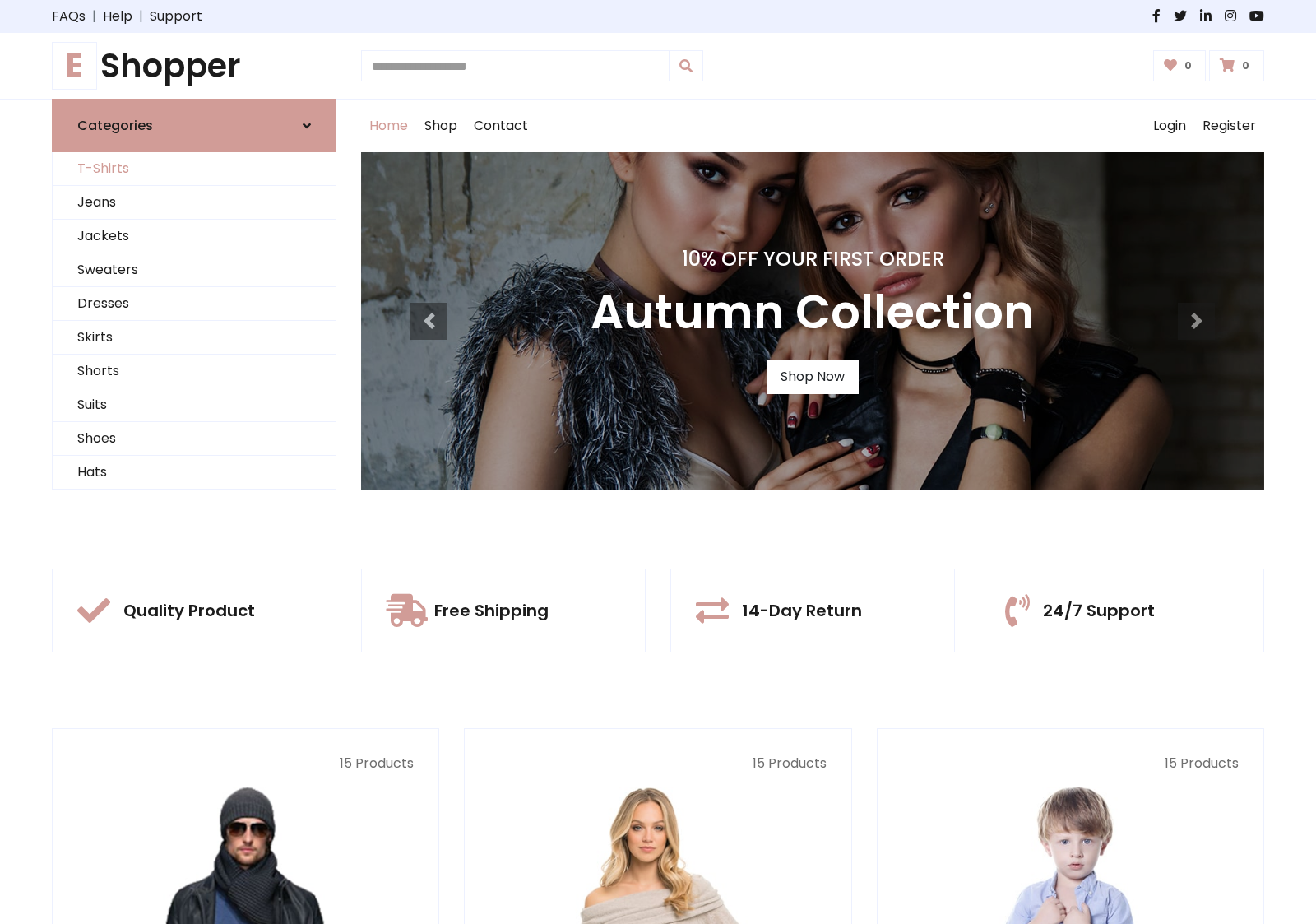
click at [194, 168] on link "T-Shirts" at bounding box center [193, 168] width 283 height 34
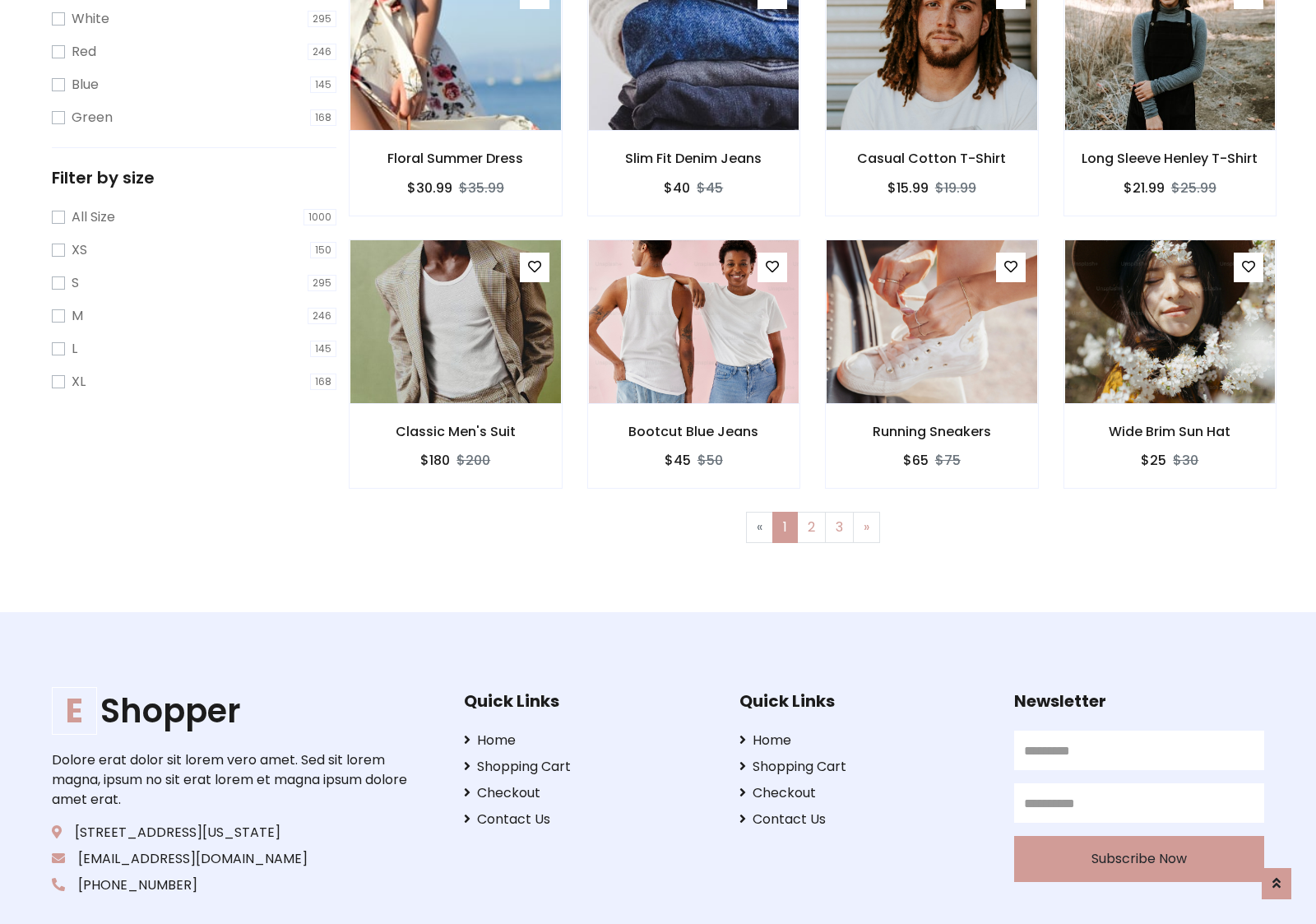
scroll to position [29, 0]
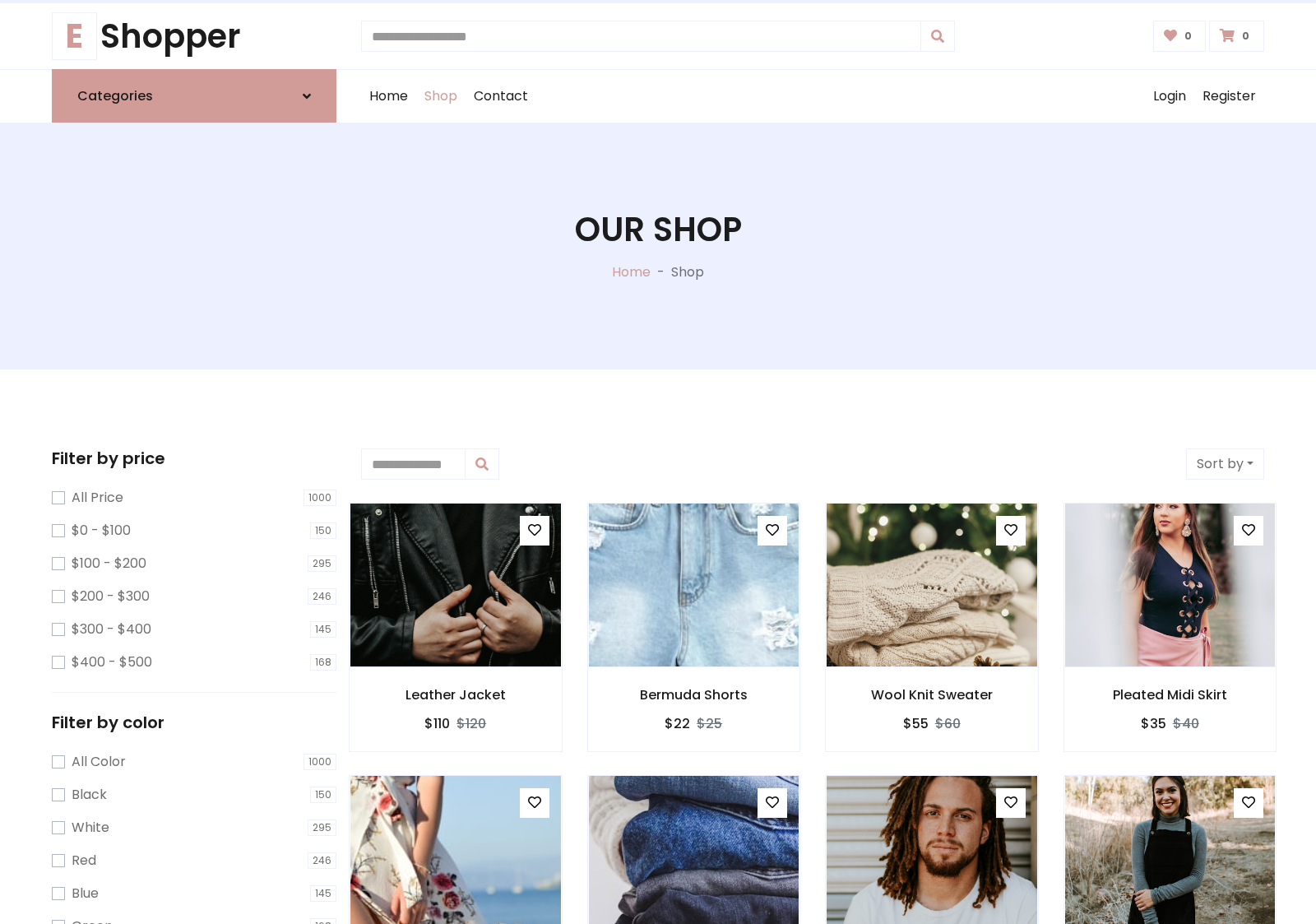
click at [658, 246] on h1 "Our Shop" at bounding box center [658, 229] width 167 height 40
click at [813, 97] on div "Home Shop Contact Log out Login Register" at bounding box center [812, 96] width 903 height 52
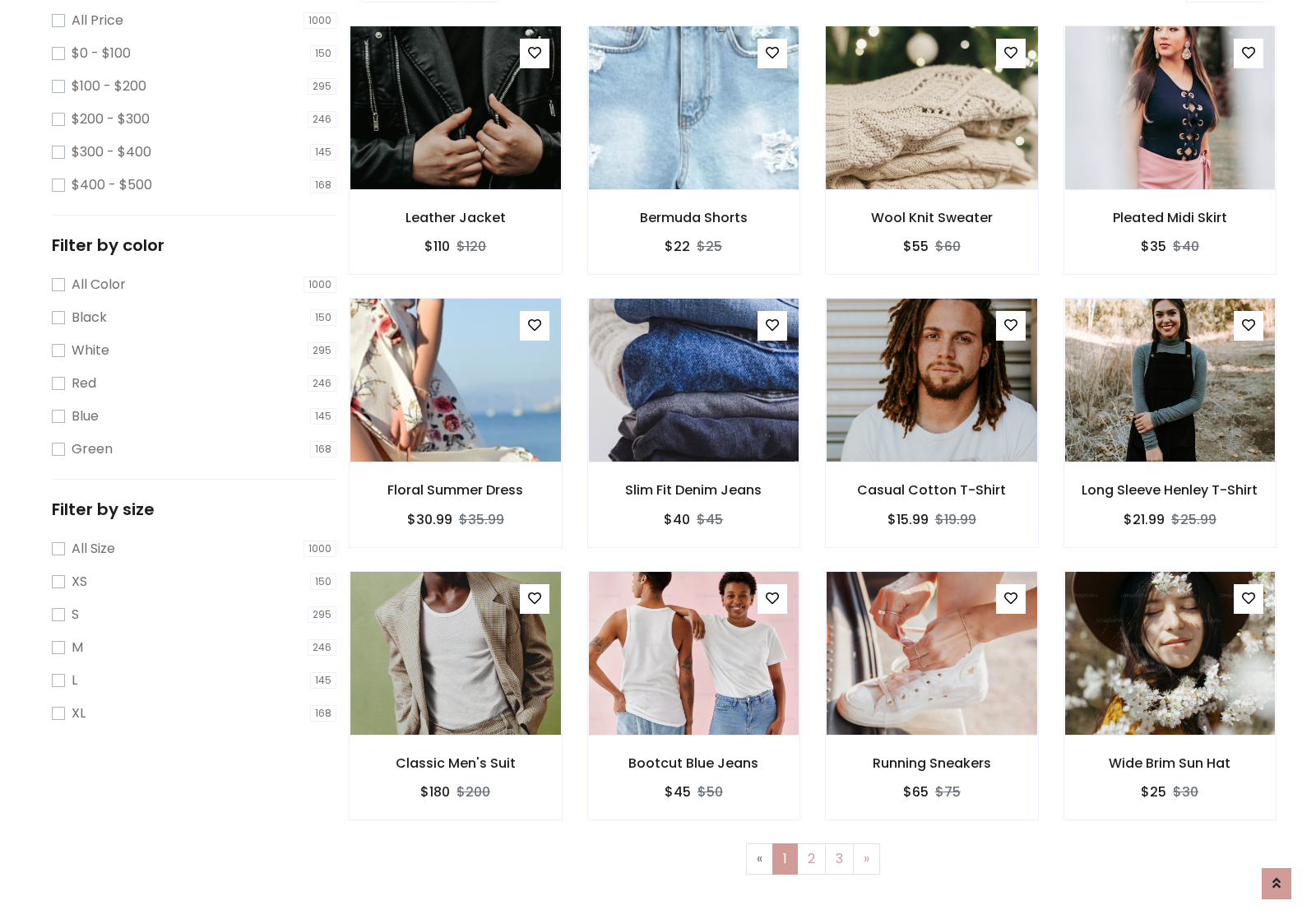
click at [931, 166] on img at bounding box center [931, 108] width 252 height 395
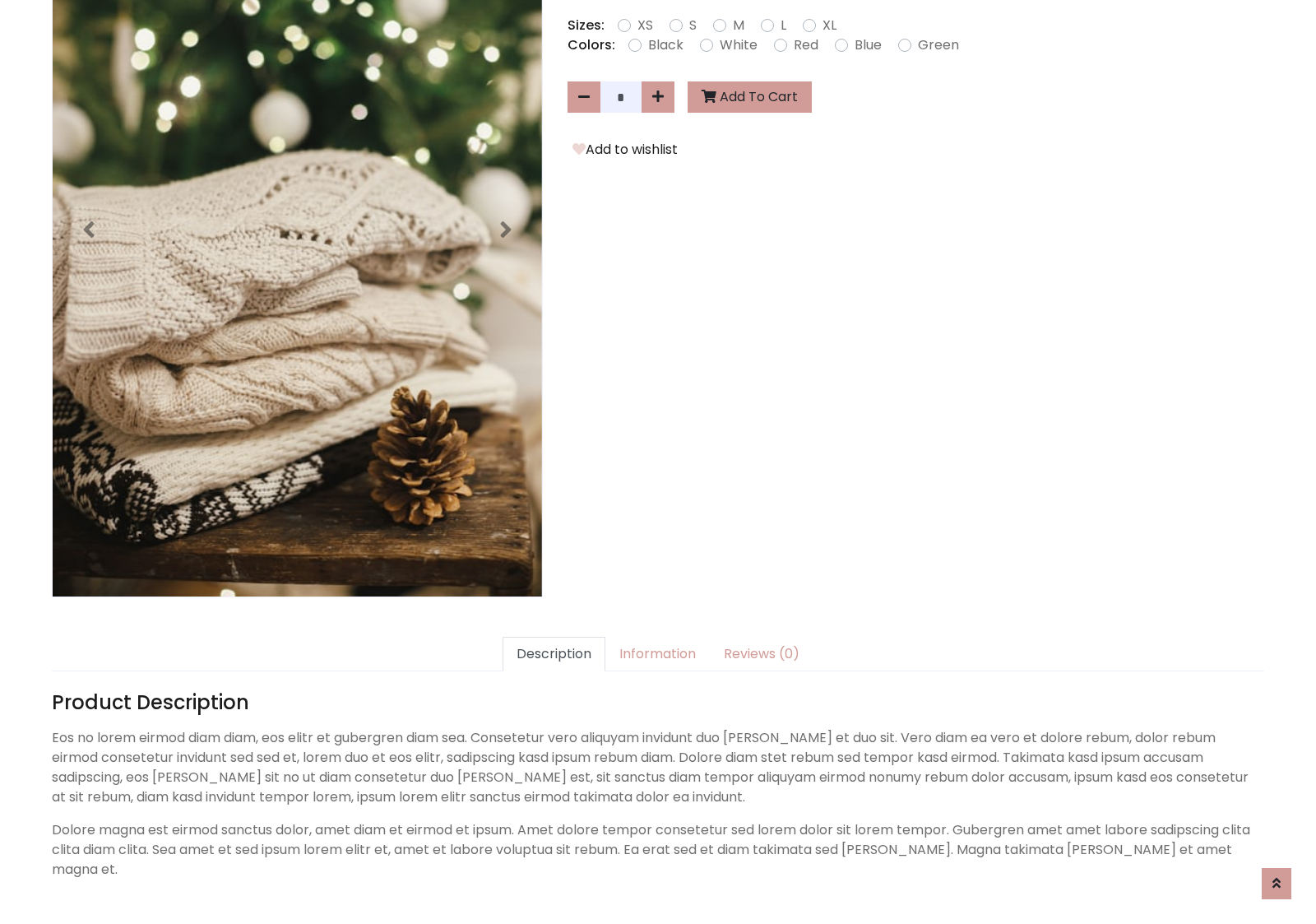
scroll to position [402, 0]
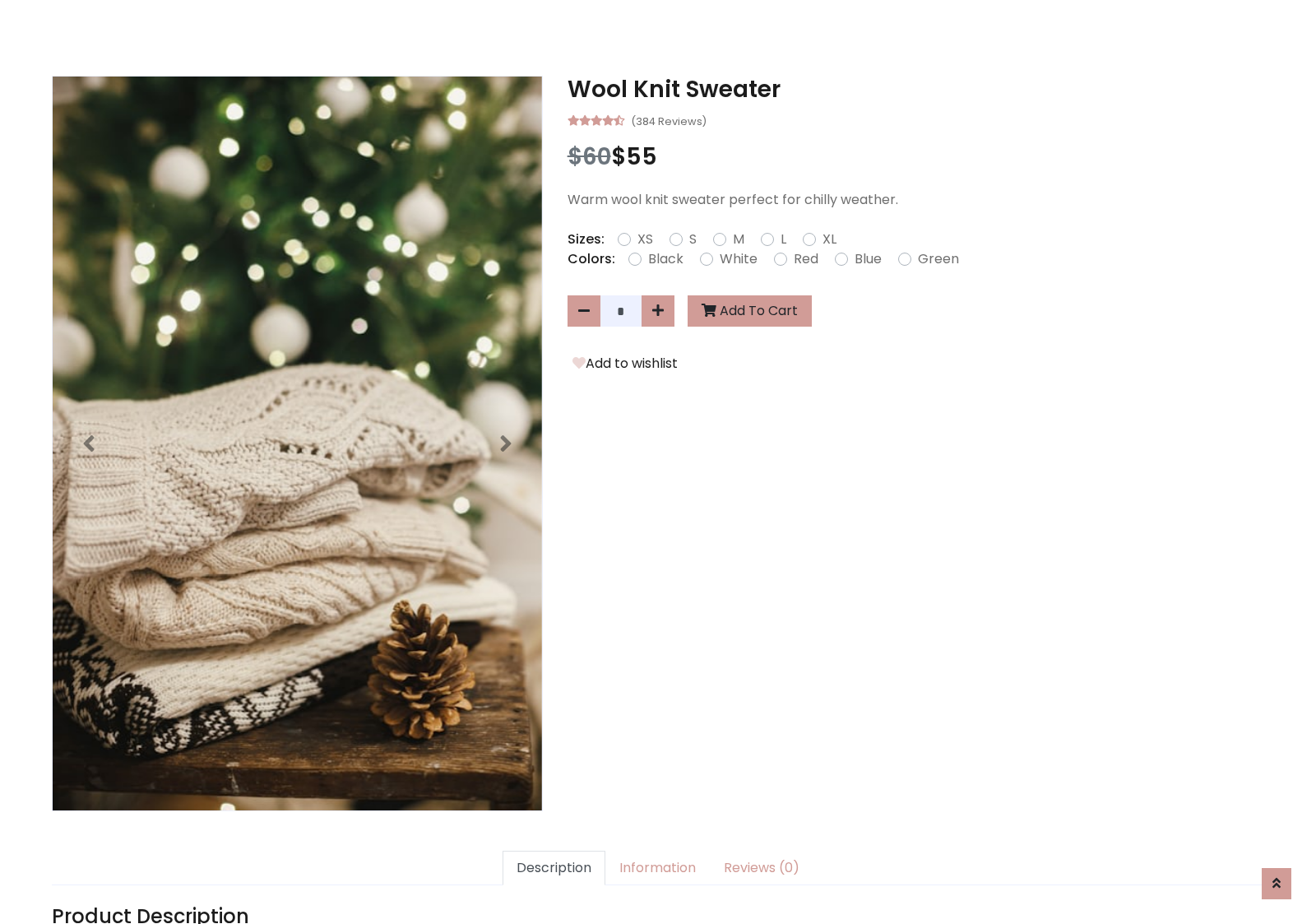
click at [916, 89] on h3 "Wool Knit Sweater" at bounding box center [916, 89] width 697 height 28
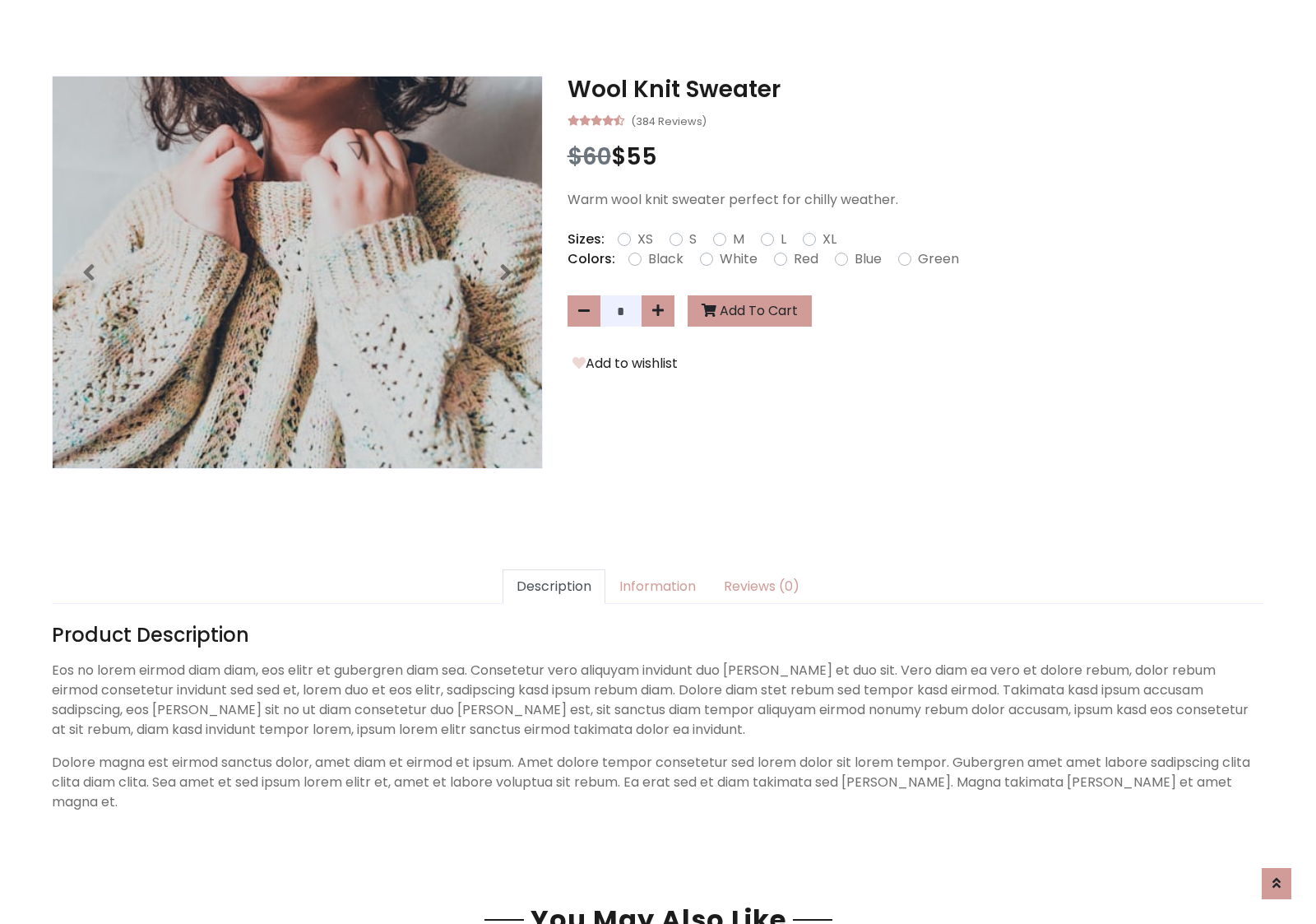
click at [916, 89] on h3 "Wool Knit Sweater" at bounding box center [916, 89] width 697 height 28
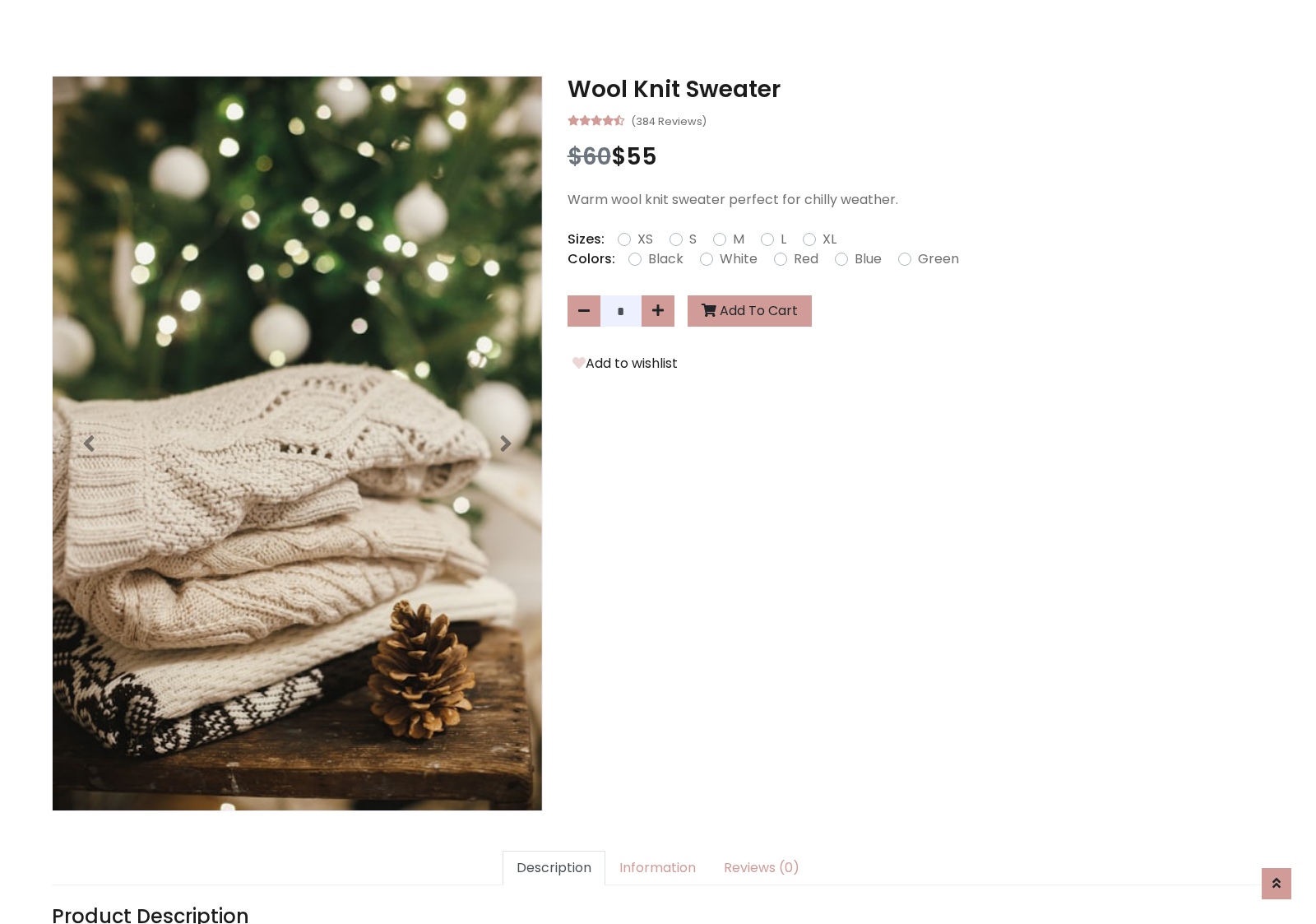
click at [916, 89] on h3 "Wool Knit Sweater" at bounding box center [916, 89] width 697 height 28
